Goal: Information Seeking & Learning: Learn about a topic

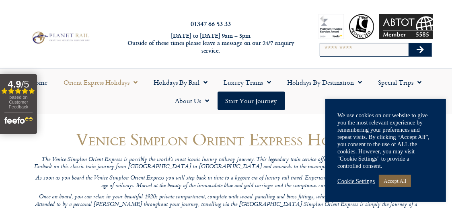
click at [394, 176] on link "Accept All" at bounding box center [395, 181] width 32 height 12
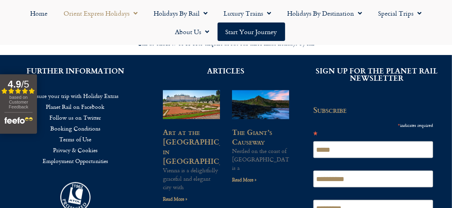
scroll to position [1078, 0]
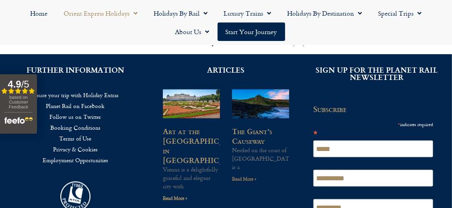
click at [249, 175] on link "Read More »" at bounding box center [244, 179] width 25 height 8
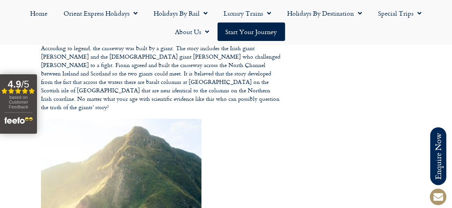
scroll to position [616, 0]
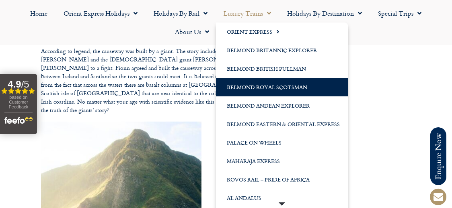
click at [299, 86] on link "Belmond Royal Scotsman" at bounding box center [282, 87] width 132 height 18
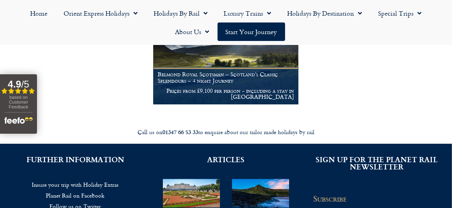
scroll to position [305, 0]
